Goal: Book appointment/travel/reservation

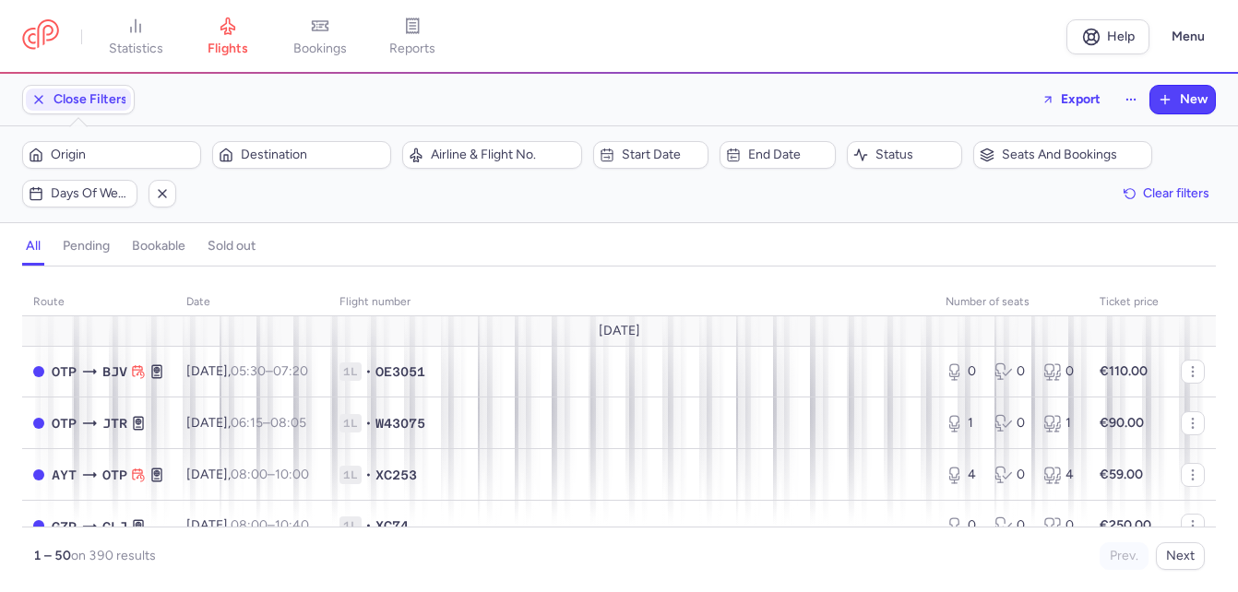
click at [112, 150] on span "Origin" at bounding box center [123, 155] width 144 height 15
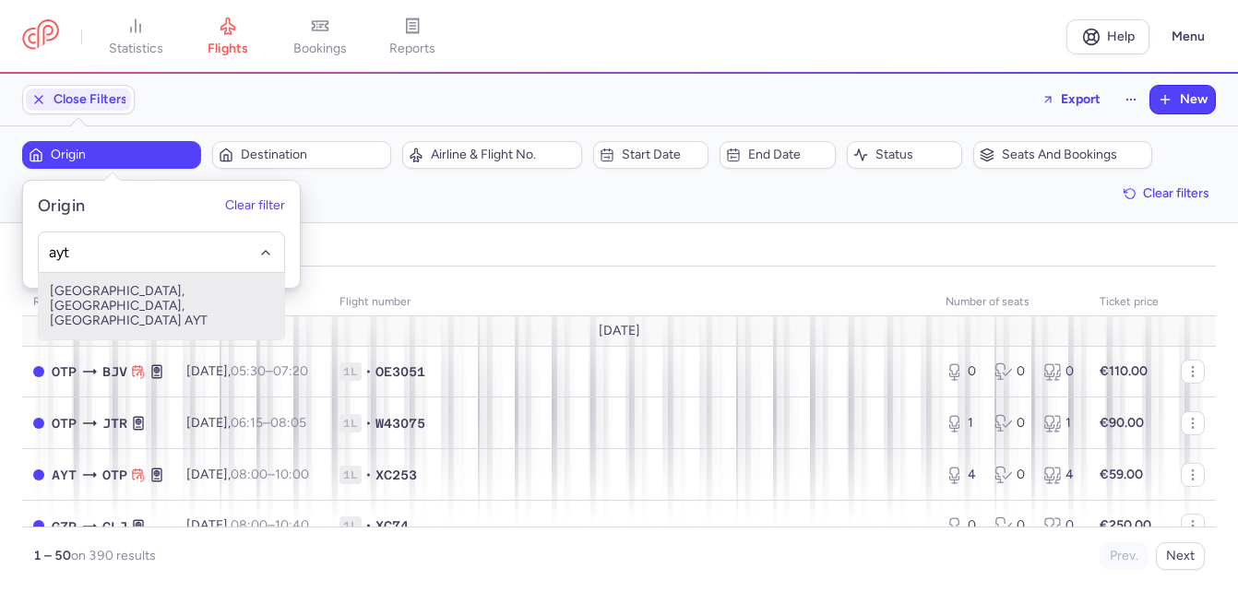
click at [99, 291] on span "[GEOGRAPHIC_DATA], [GEOGRAPHIC_DATA], [GEOGRAPHIC_DATA] AYT" at bounding box center [161, 306] width 245 height 66
type input "ayt"
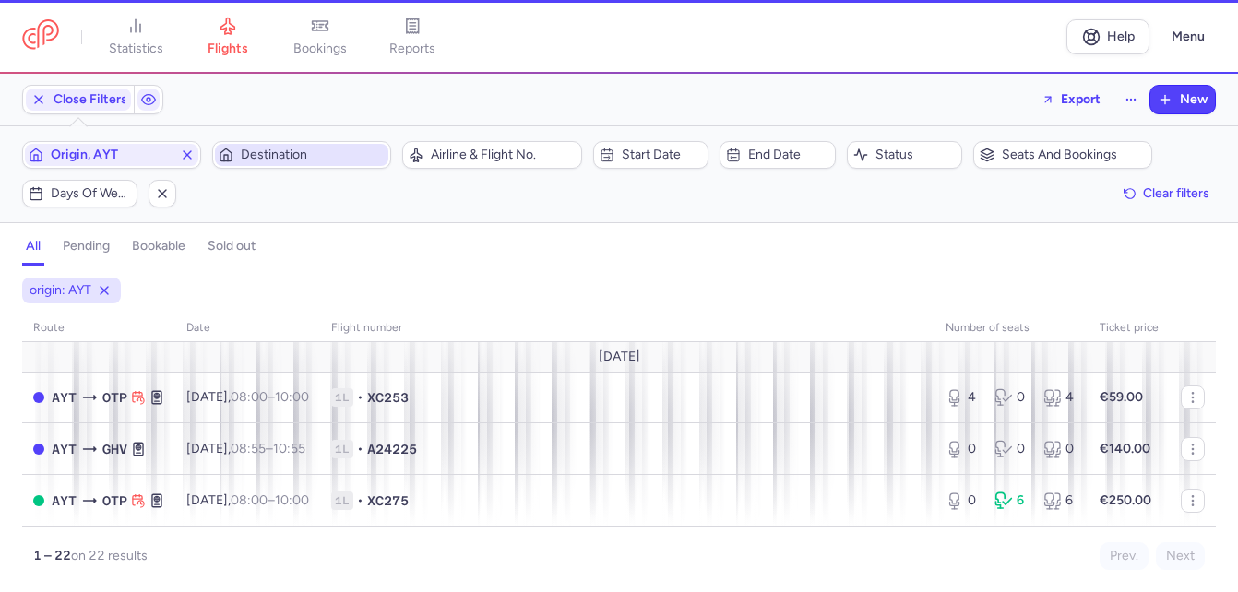
click at [303, 160] on span "Destination" at bounding box center [313, 155] width 144 height 15
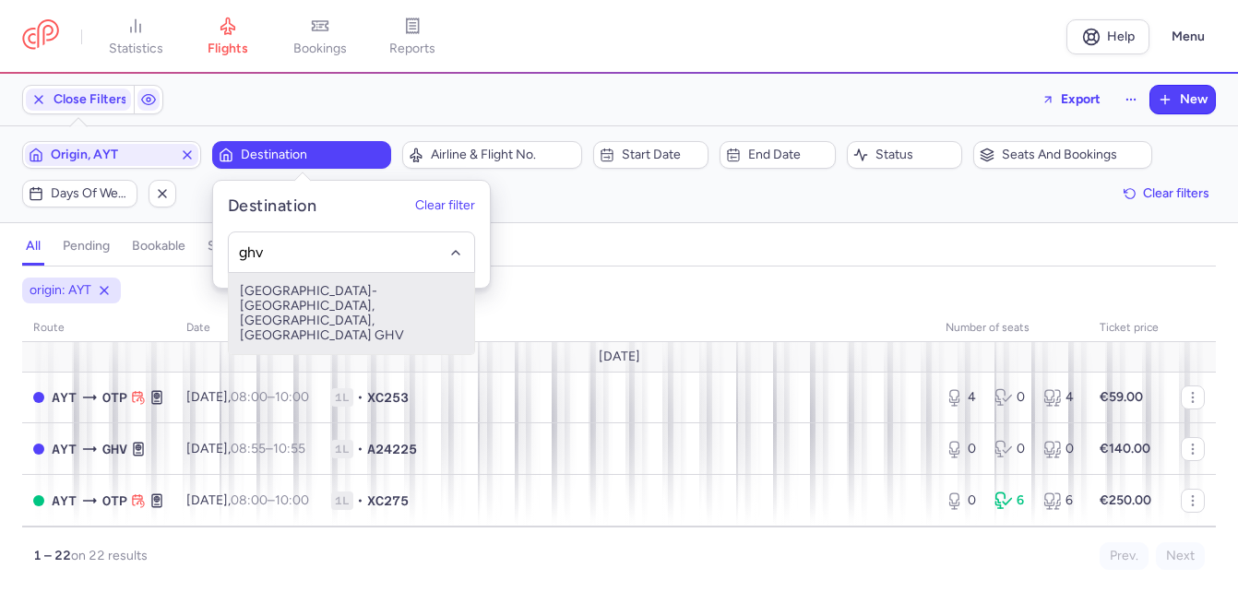
click at [301, 292] on span "[GEOGRAPHIC_DATA]-[GEOGRAPHIC_DATA], [GEOGRAPHIC_DATA], [GEOGRAPHIC_DATA] GHV" at bounding box center [351, 313] width 245 height 81
type input "ghv"
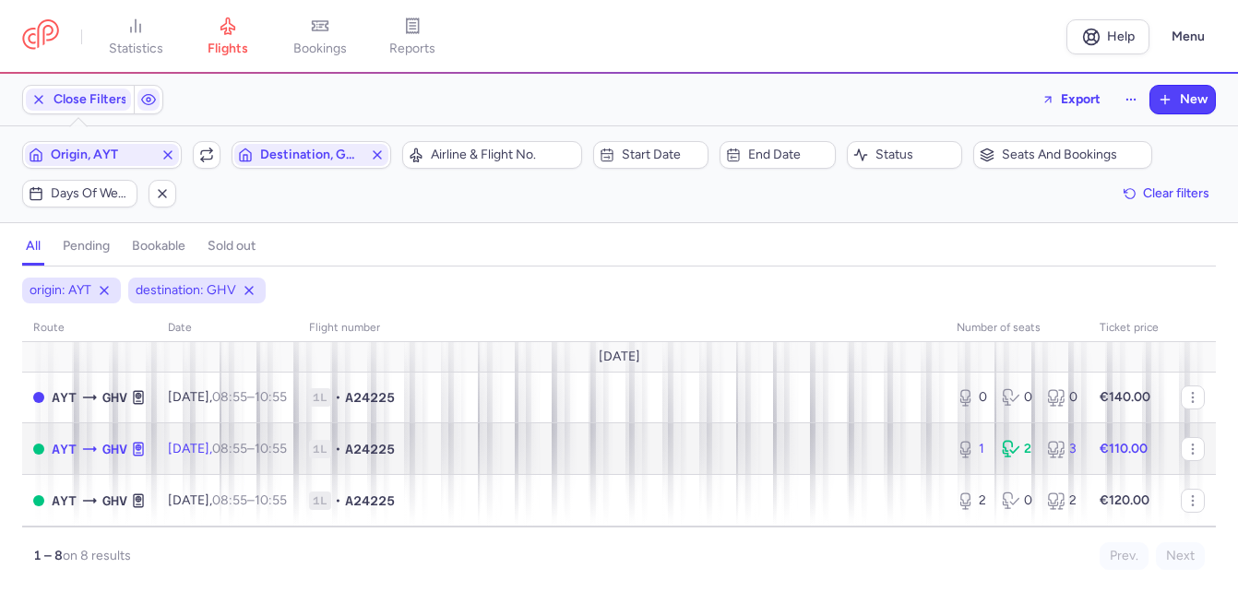
click at [247, 441] on time "08:55" at bounding box center [229, 449] width 35 height 16
select select "hours"
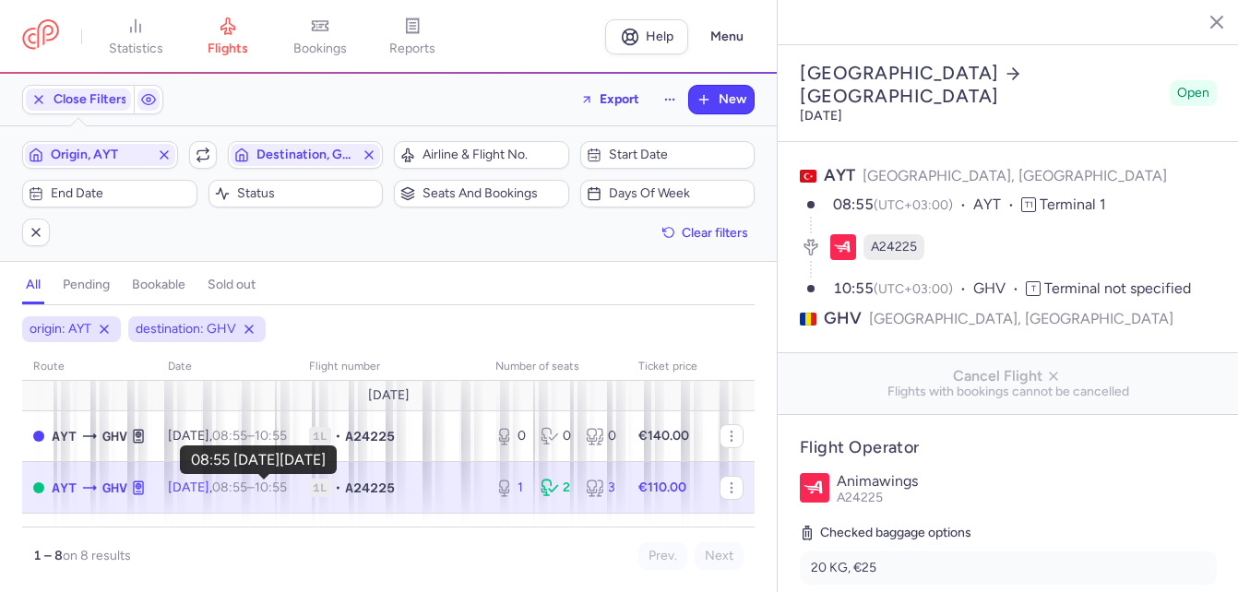
click at [247, 485] on time "08:55" at bounding box center [229, 488] width 35 height 16
